Goal: Information Seeking & Learning: Learn about a topic

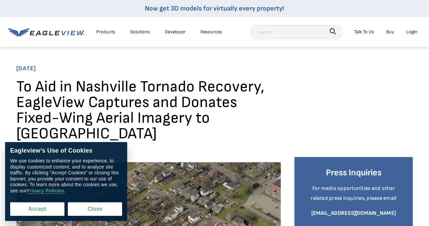
click at [47, 208] on button "Accept" at bounding box center [37, 209] width 54 height 14
checkbox input "true"
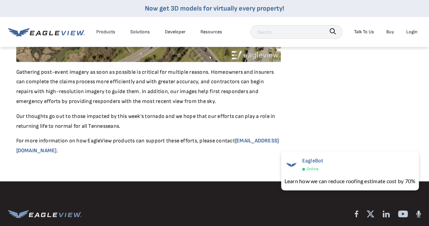
scroll to position [666, 0]
